Goal: Task Accomplishment & Management: Complete application form

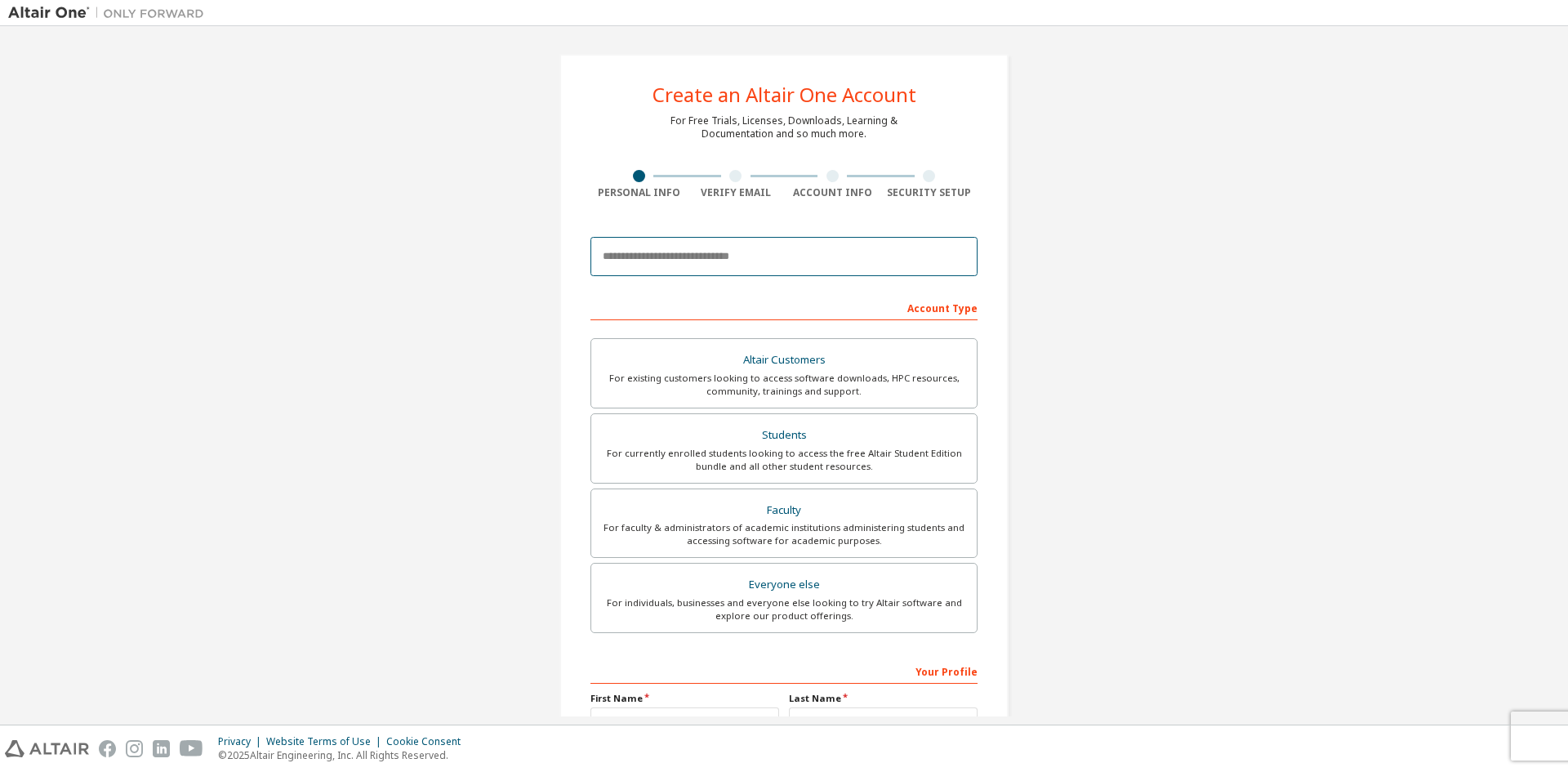
click at [686, 260] on input "email" at bounding box center [784, 257] width 387 height 39
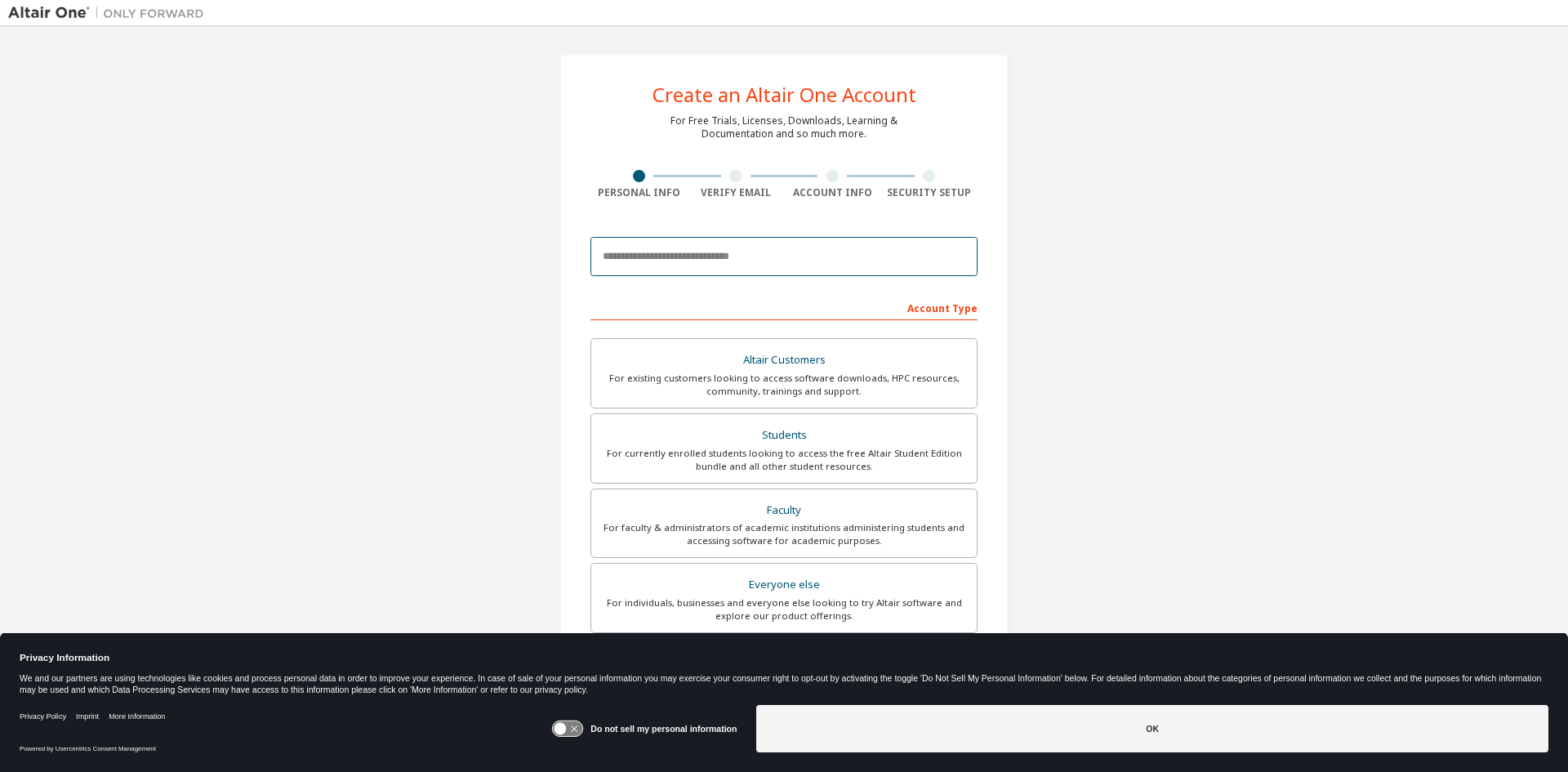
click at [673, 266] on input "email" at bounding box center [784, 257] width 387 height 39
type input "*"
type input "**********"
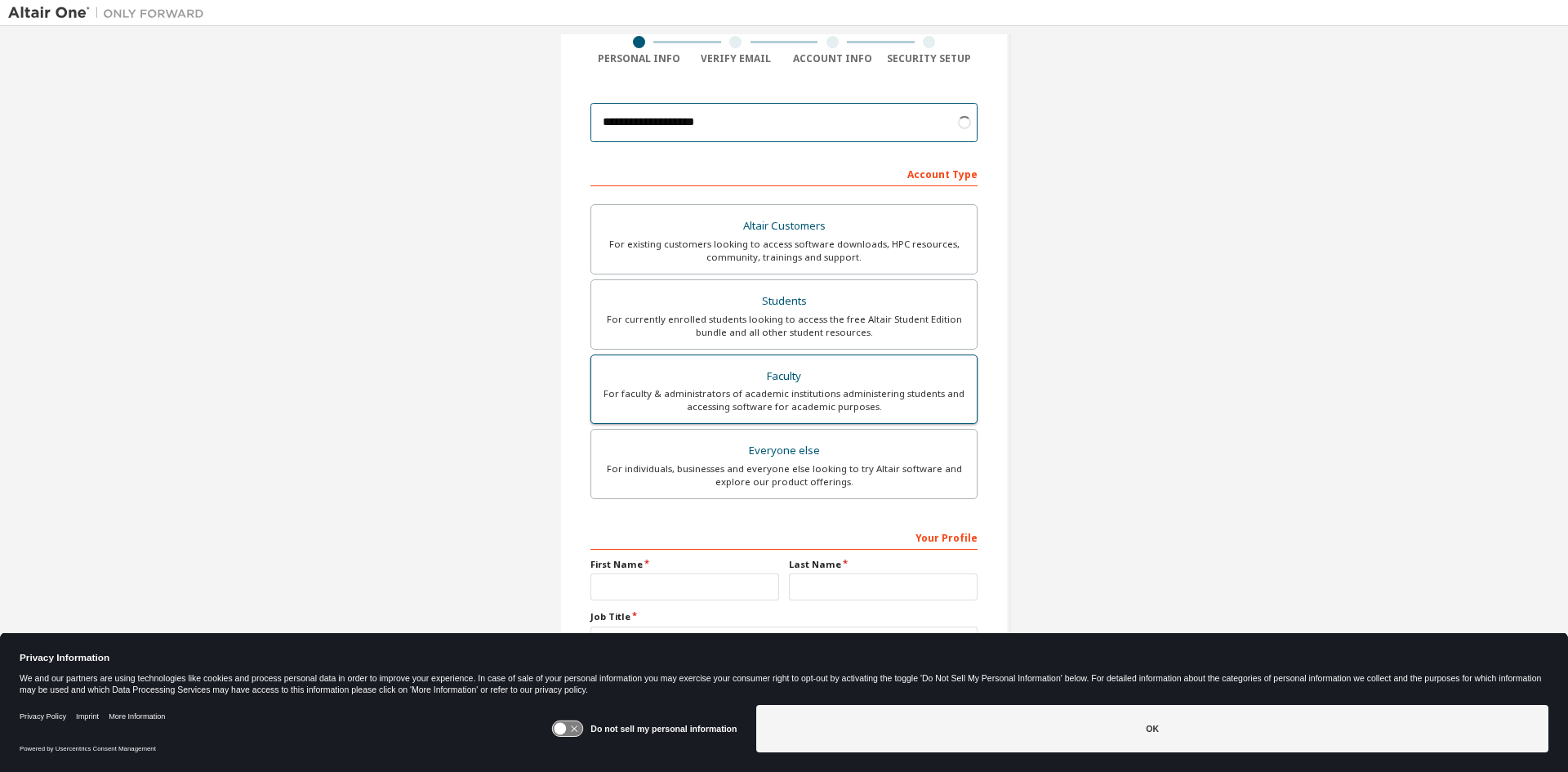
scroll to position [163, 0]
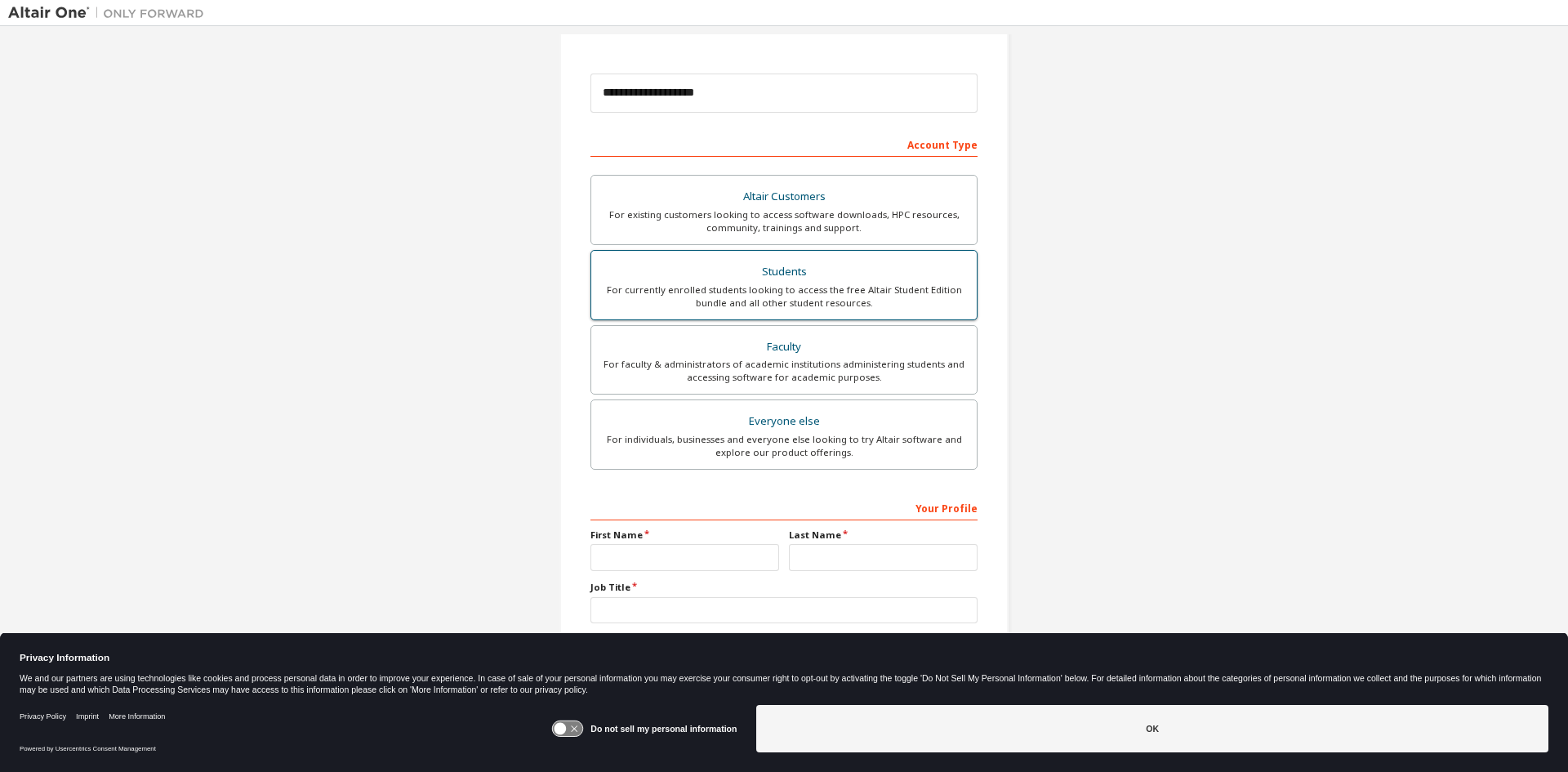
click at [721, 267] on div "Students" at bounding box center [784, 272] width 366 height 23
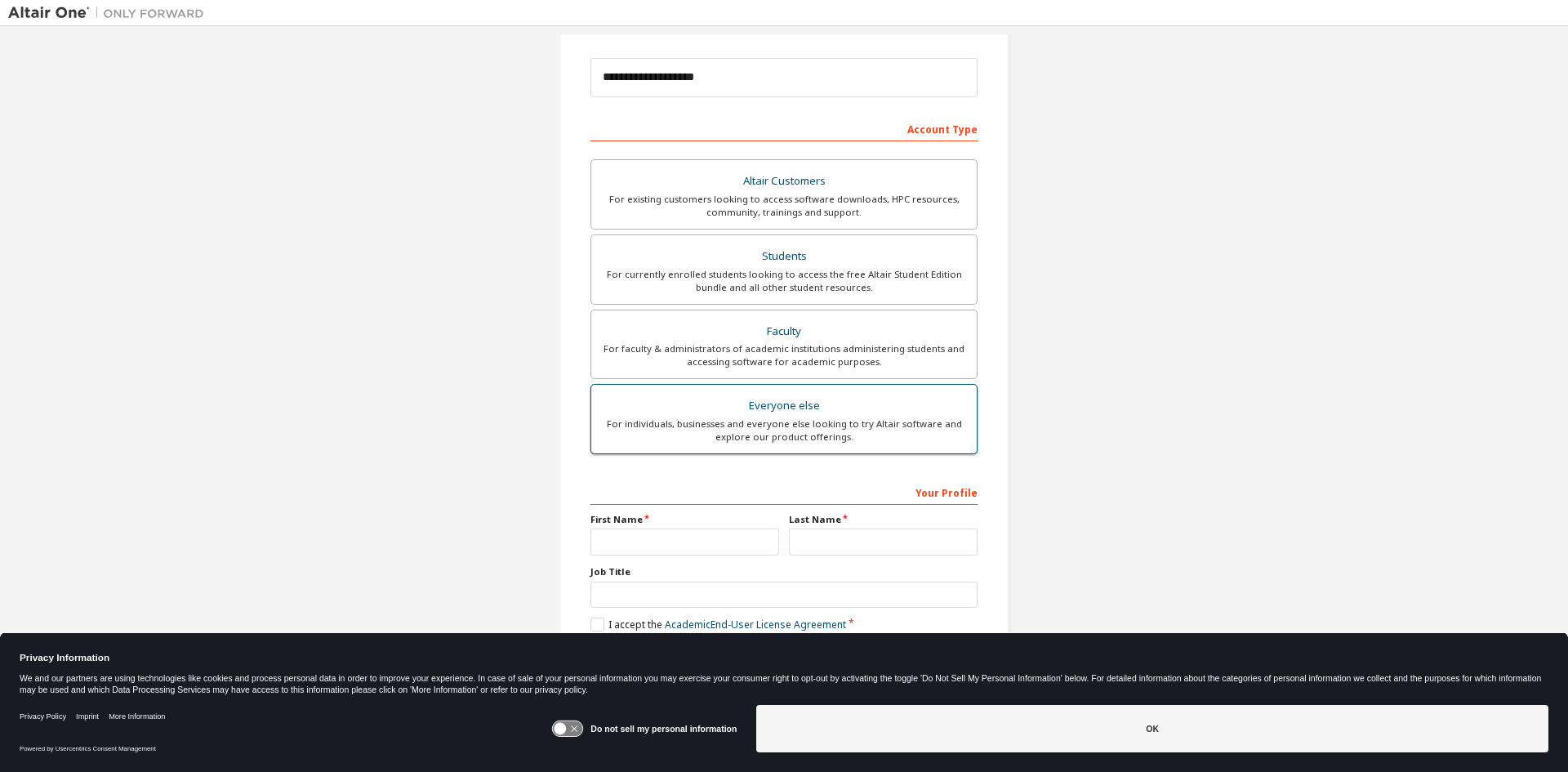
scroll to position [183, 0]
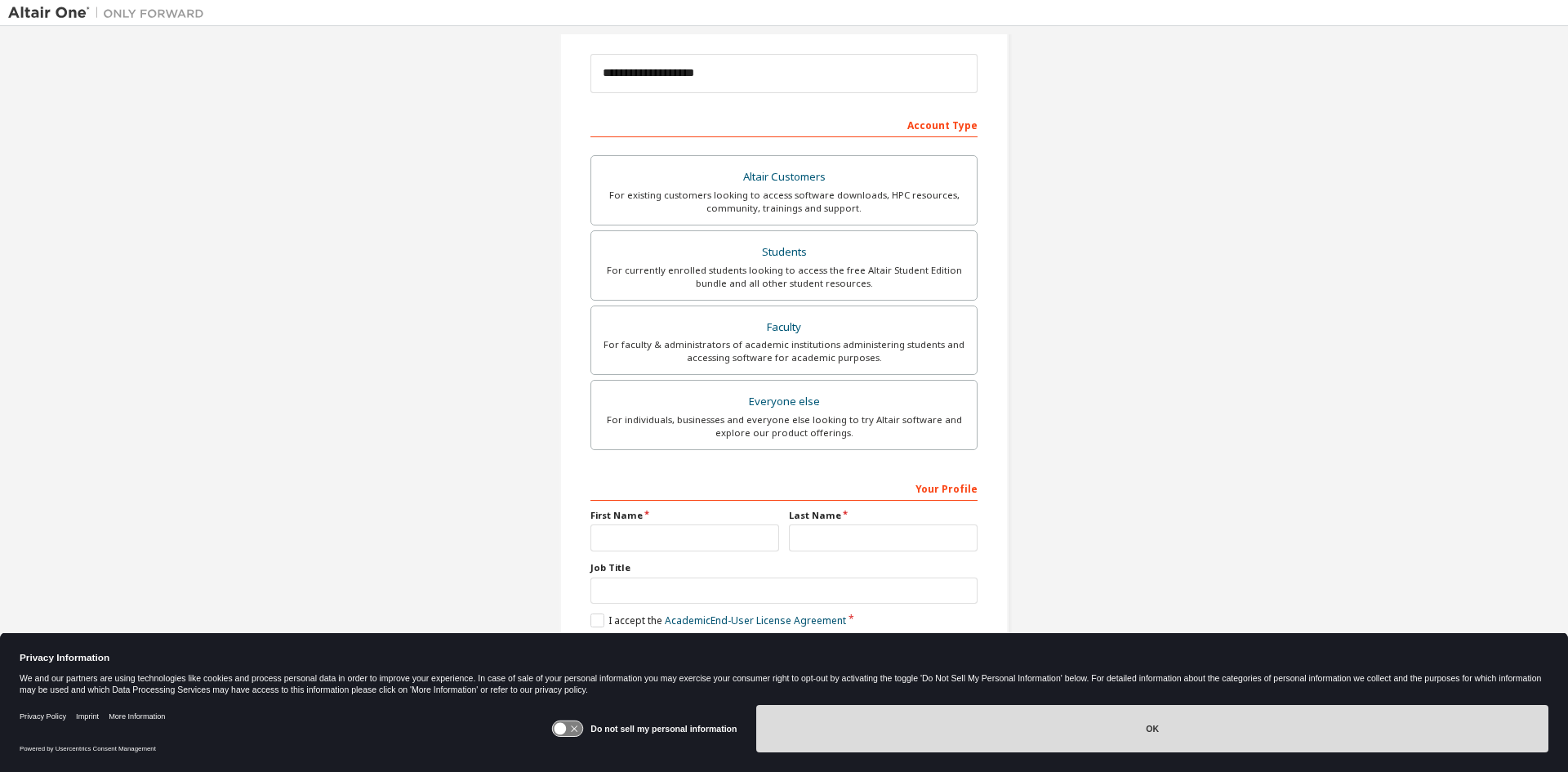
click at [1080, 730] on button "OK" at bounding box center [1153, 729] width 792 height 47
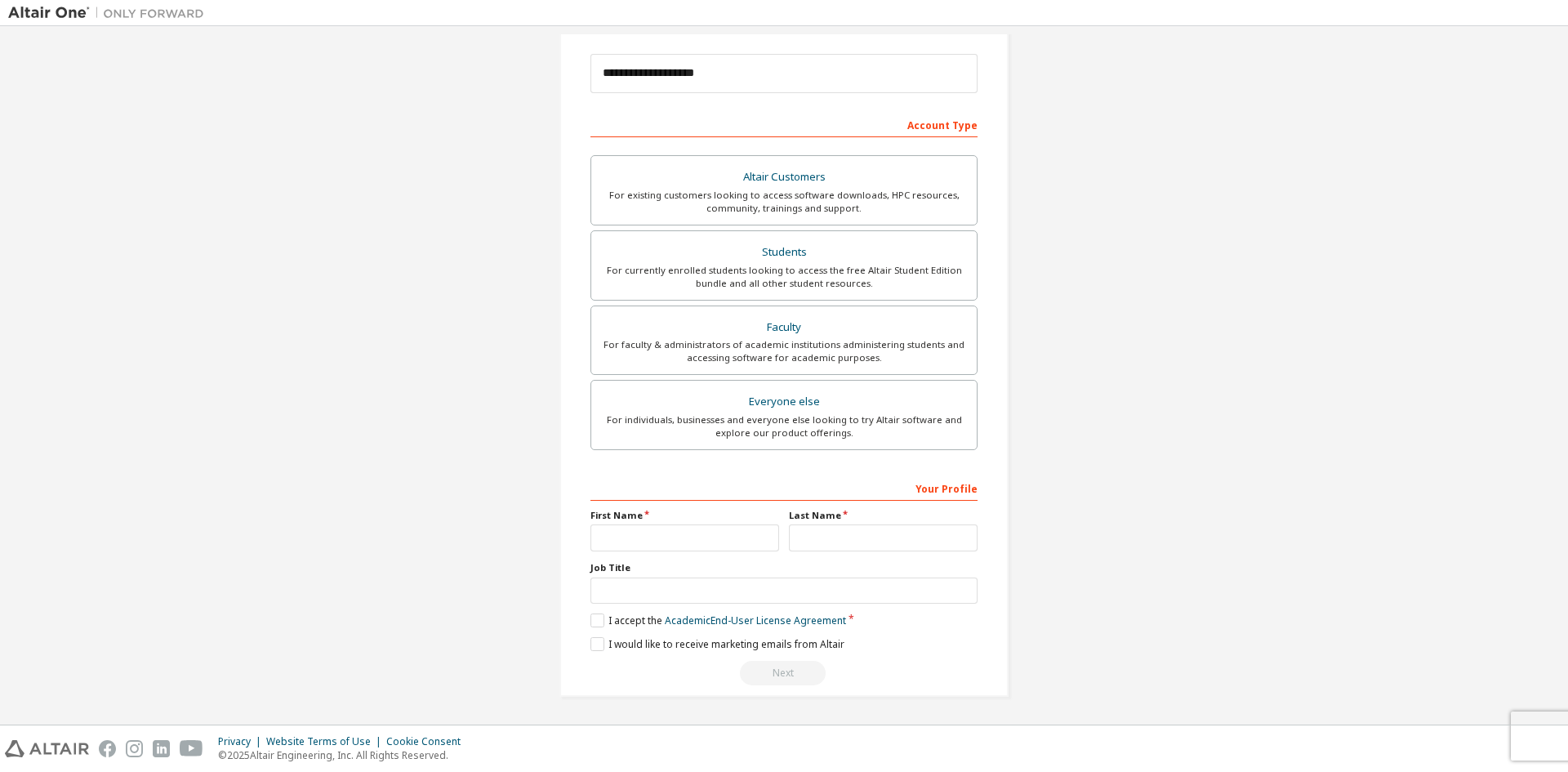
drag, startPoint x: 699, startPoint y: 555, endPoint x: 696, endPoint y: 542, distance: 13.3
click at [698, 555] on div "Your Profile First Name Last Name Job Title Please provide State/Province to he…" at bounding box center [784, 580] width 387 height 212
click at [696, 537] on input "text" at bounding box center [684, 538] width 188 height 27
type input "*"
type input "*****"
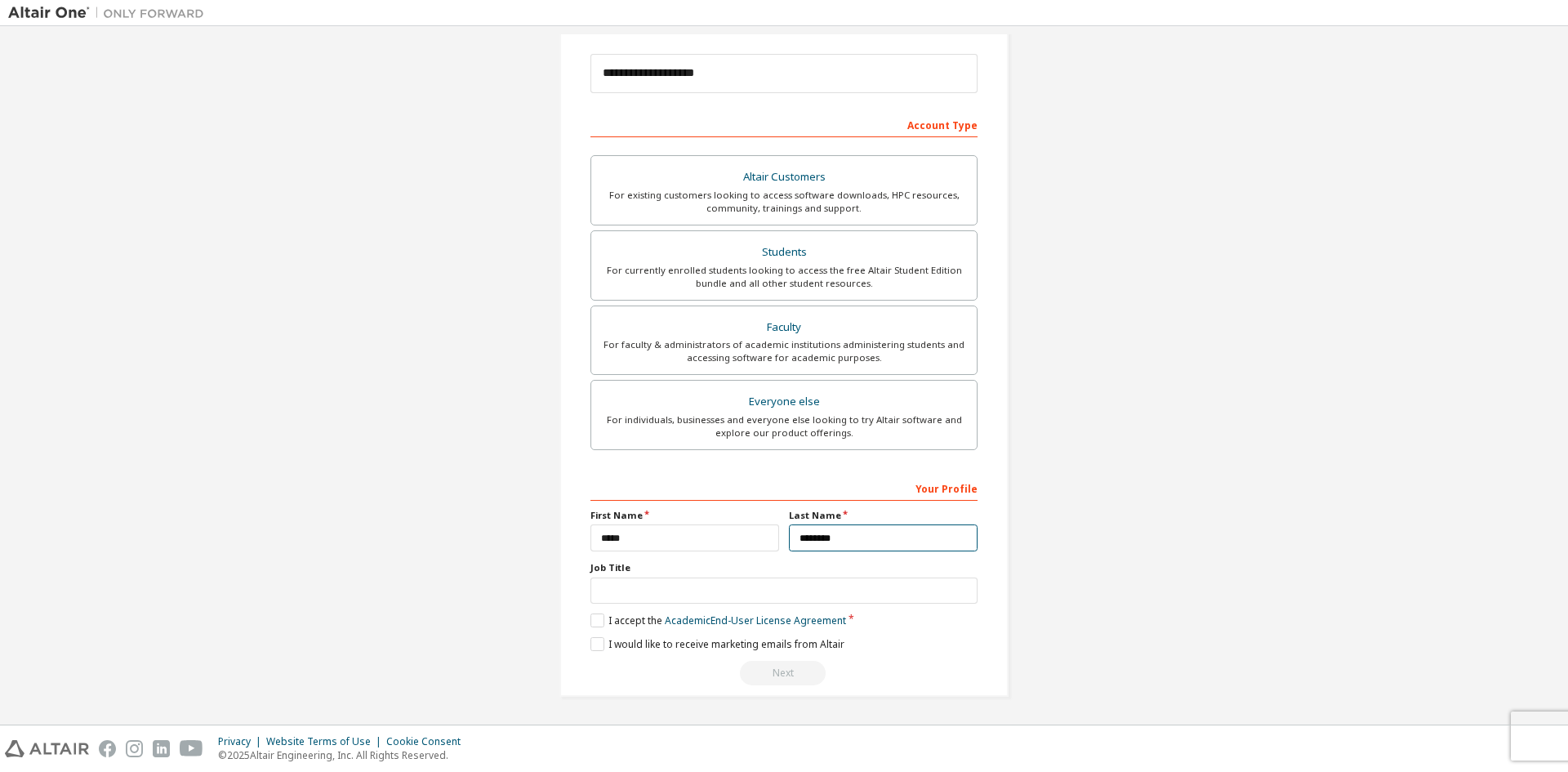
type input "********"
click at [598, 627] on label "I accept the Academic End-User License Agreement" at bounding box center [718, 620] width 256 height 14
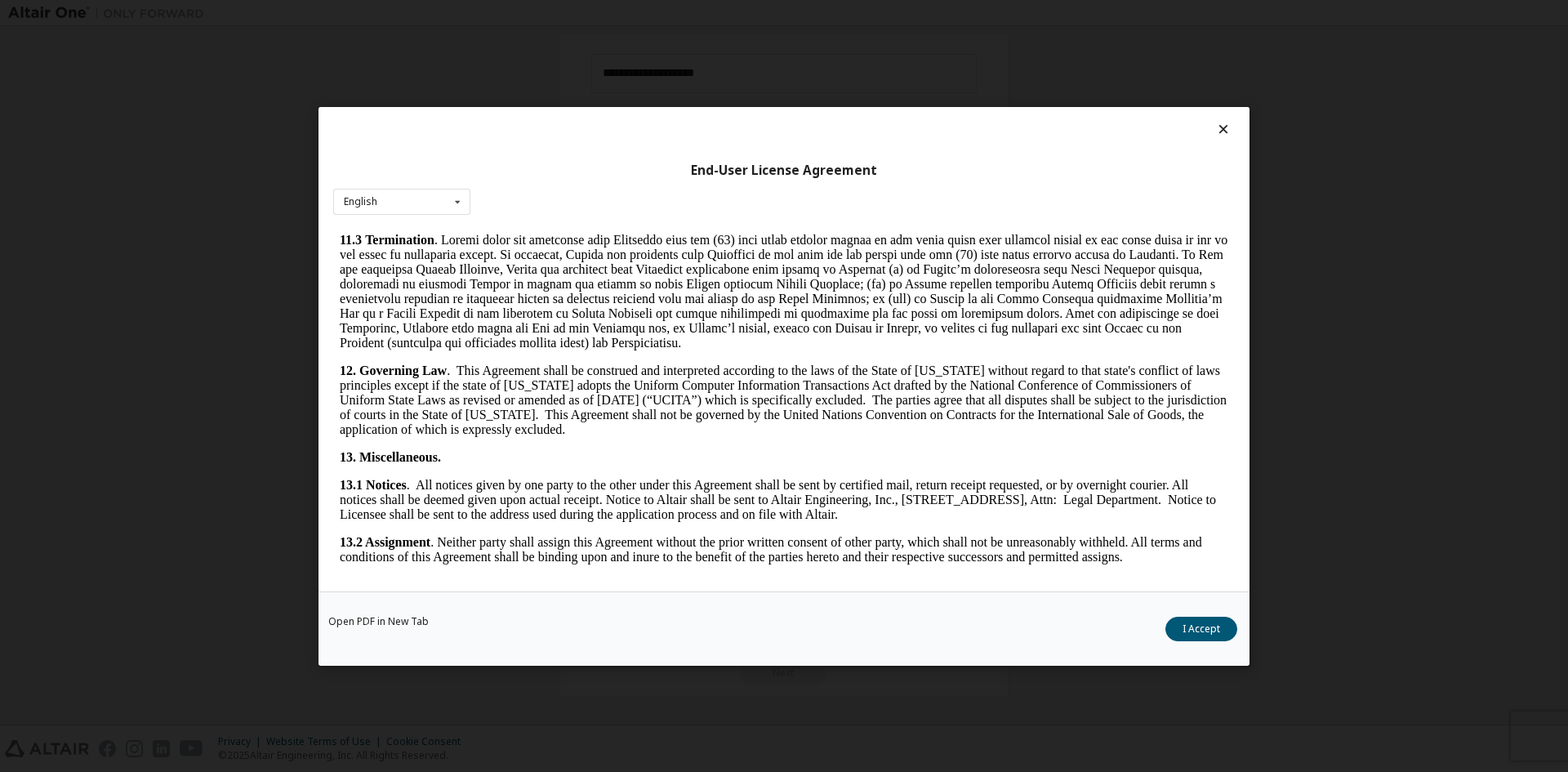
scroll to position [2452, 0]
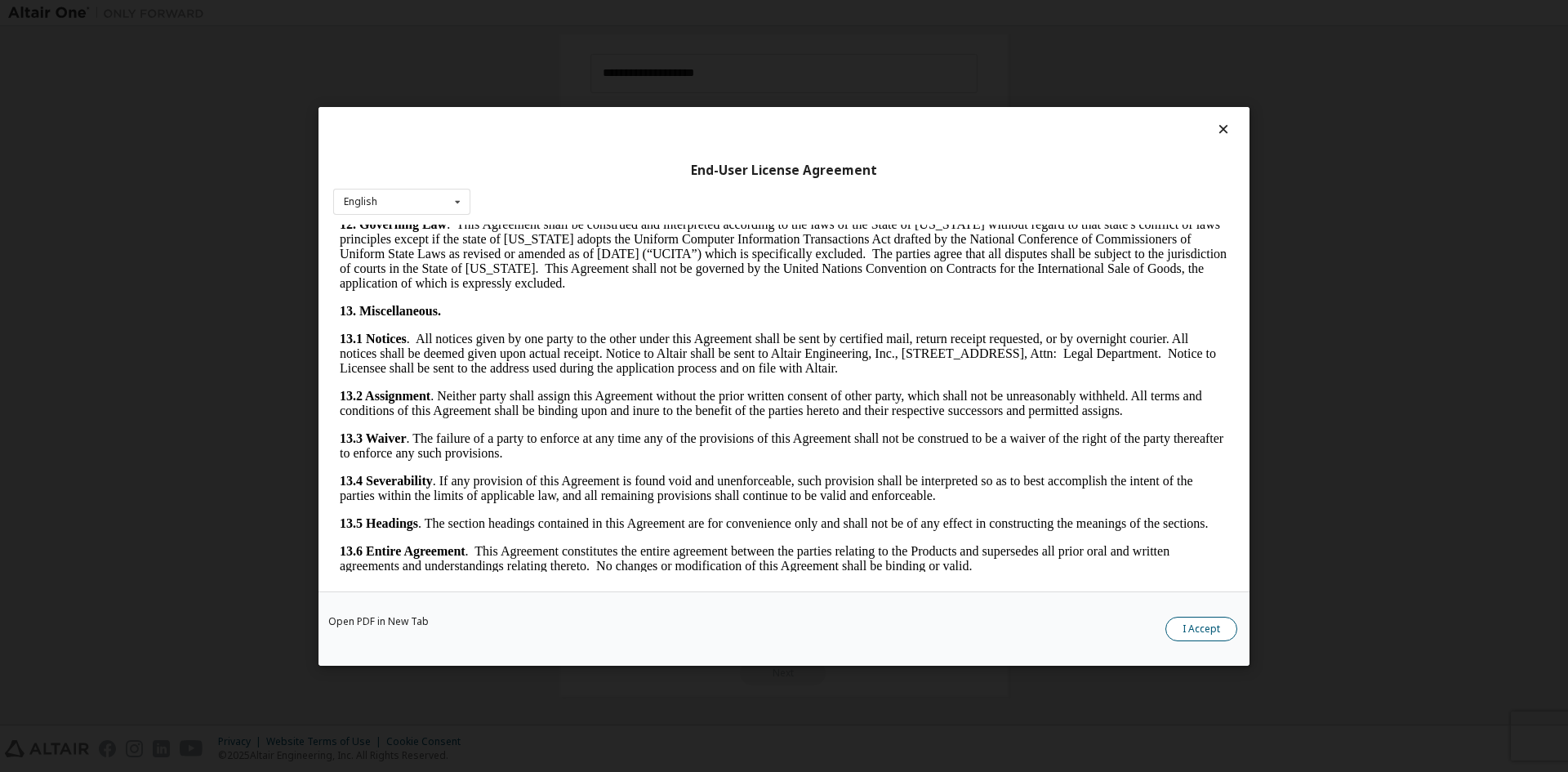
click at [1213, 635] on button "I Accept" at bounding box center [1201, 628] width 72 height 24
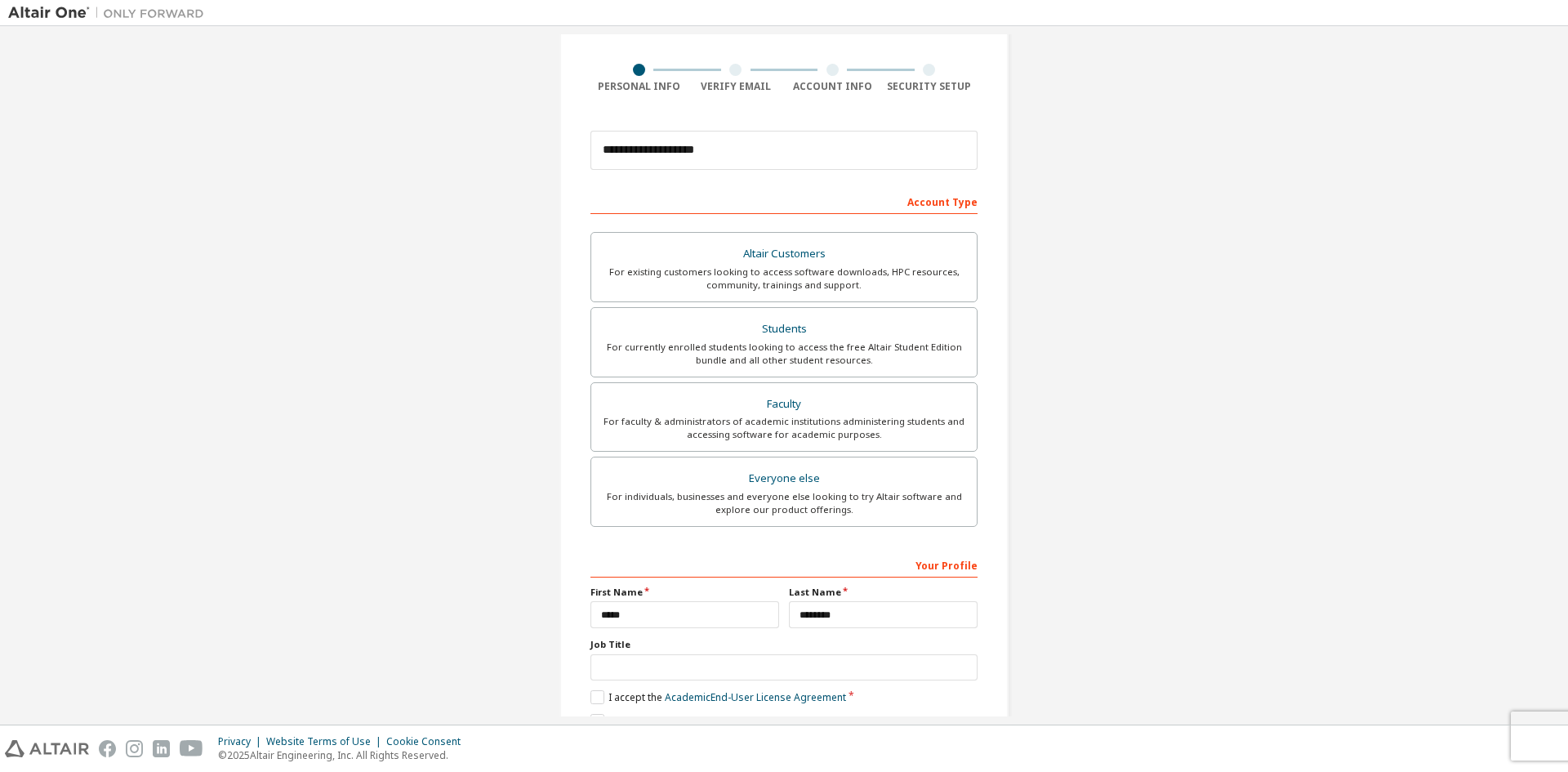
scroll to position [183, 0]
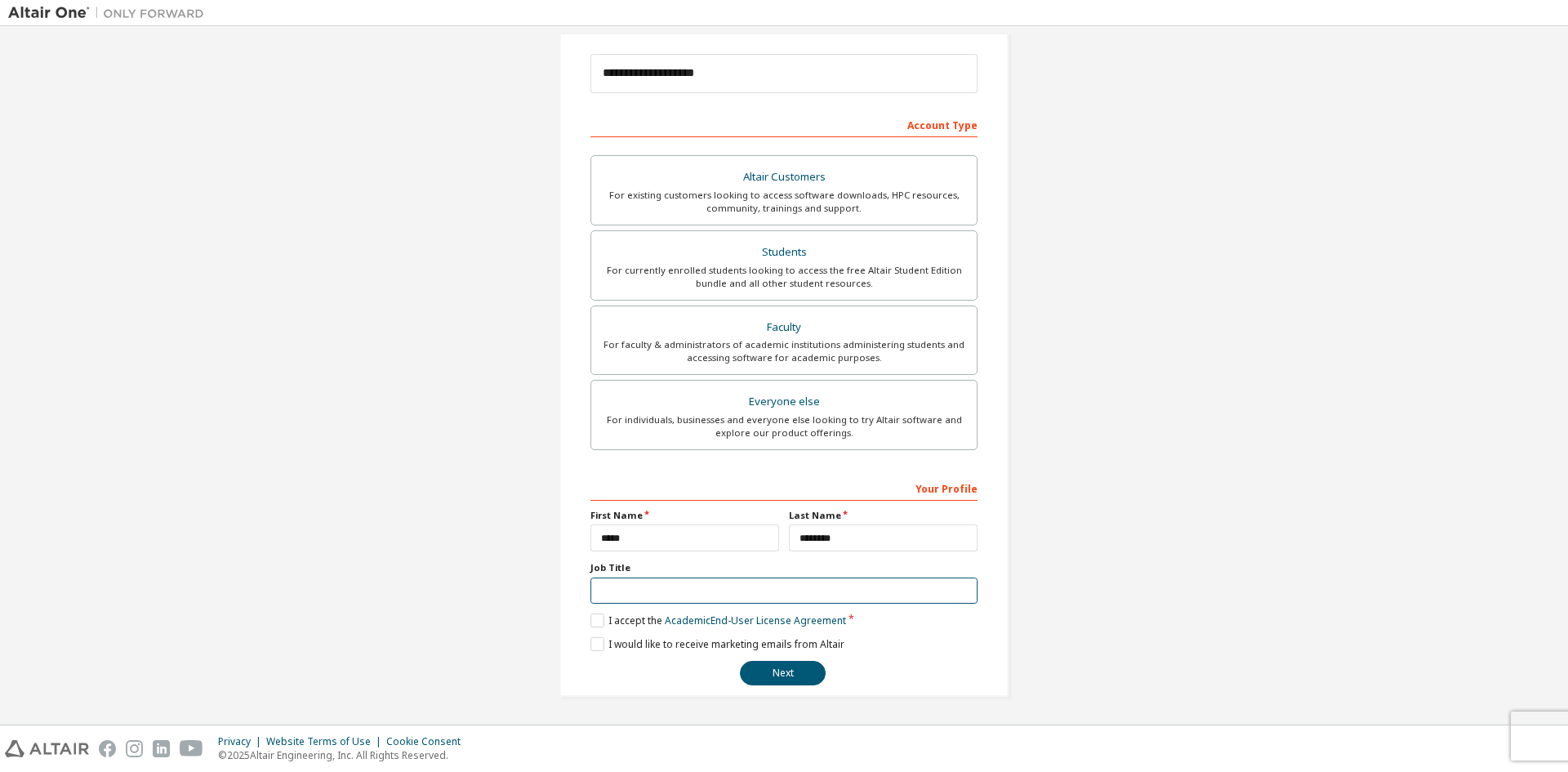
click at [632, 596] on input "text" at bounding box center [784, 591] width 387 height 27
type input "*******"
click at [800, 670] on button "Next" at bounding box center [783, 673] width 86 height 24
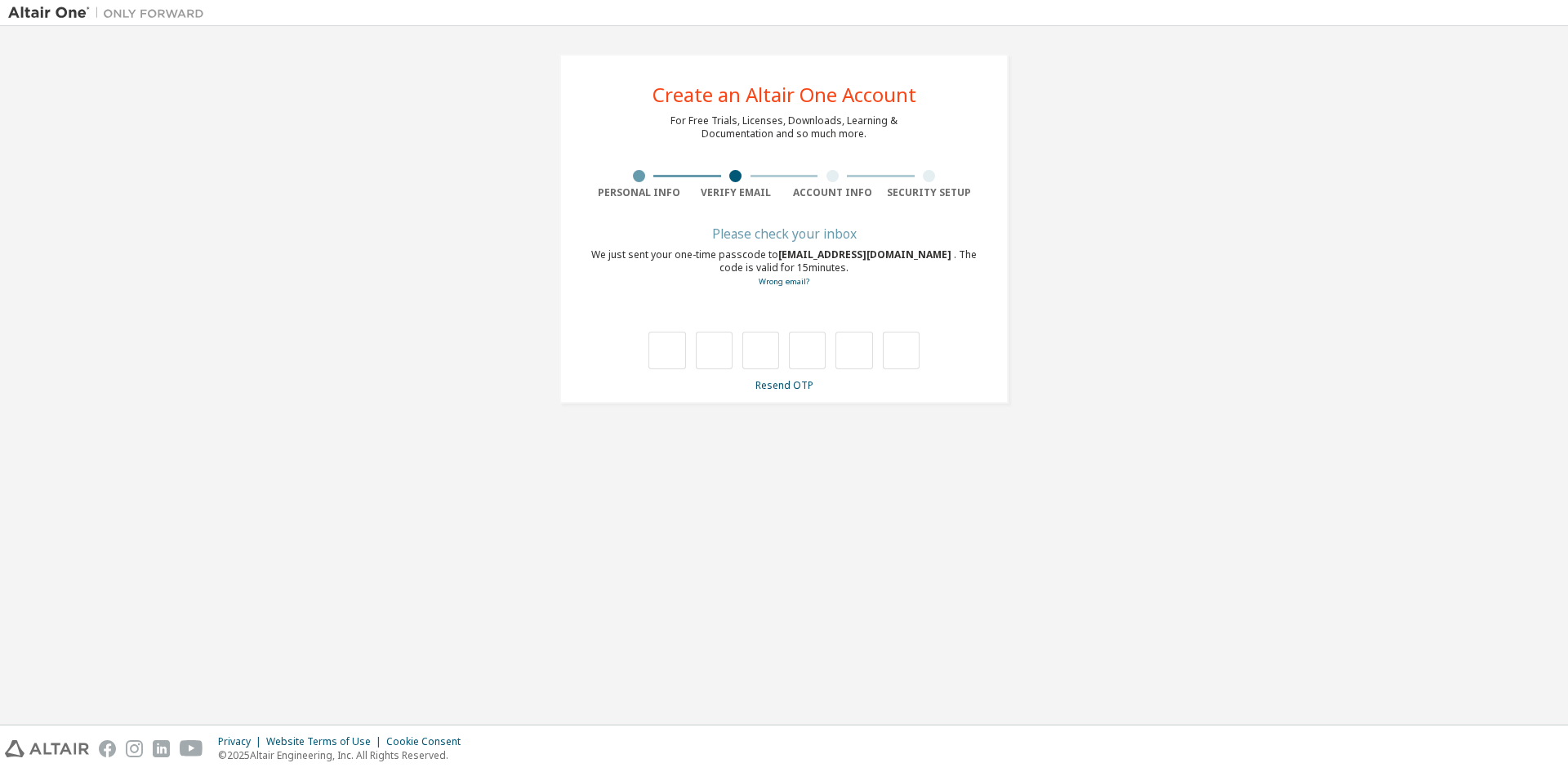
scroll to position [0, 0]
type input "*"
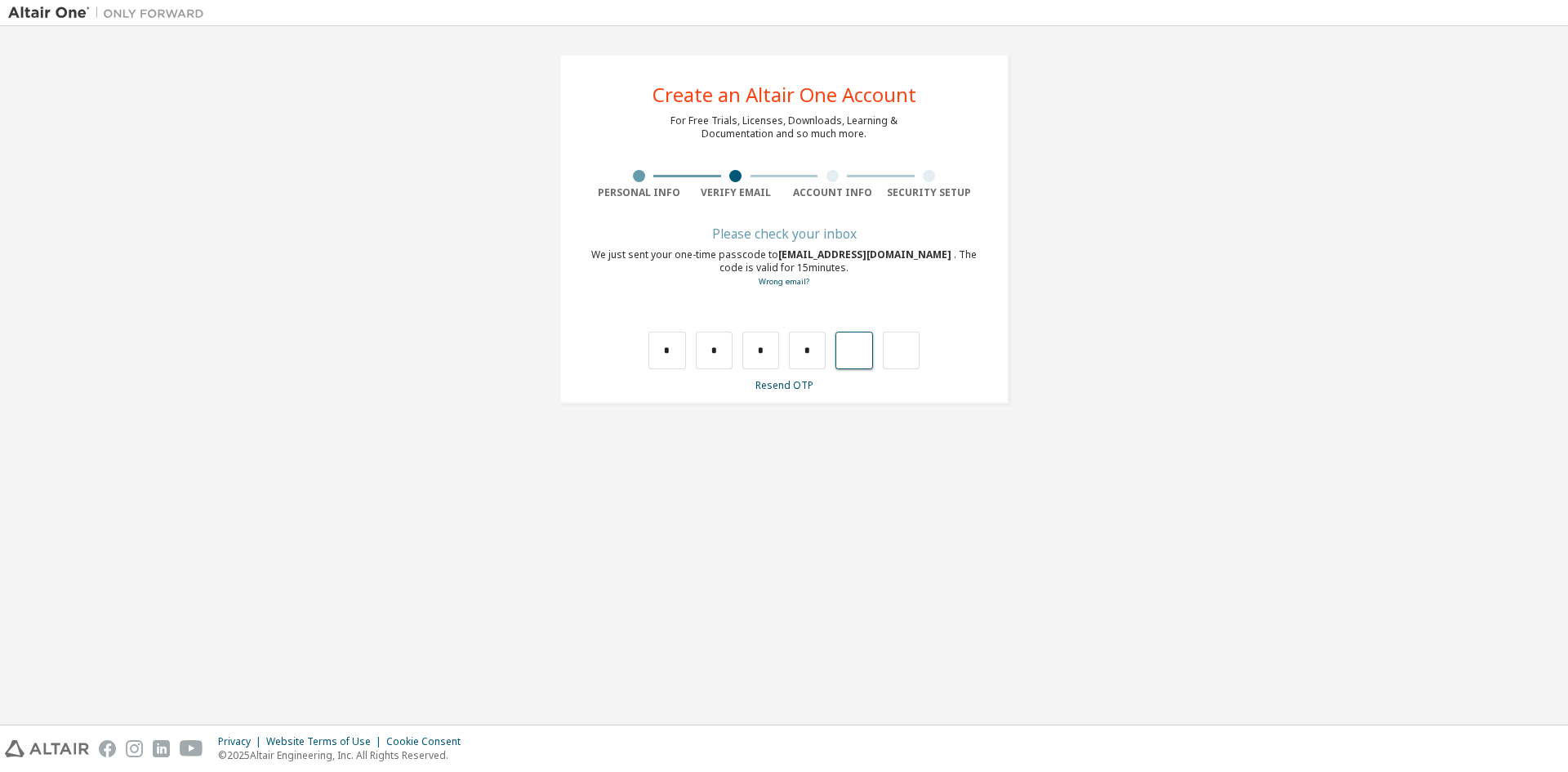
type input "*"
